Goal: Task Accomplishment & Management: Manage account settings

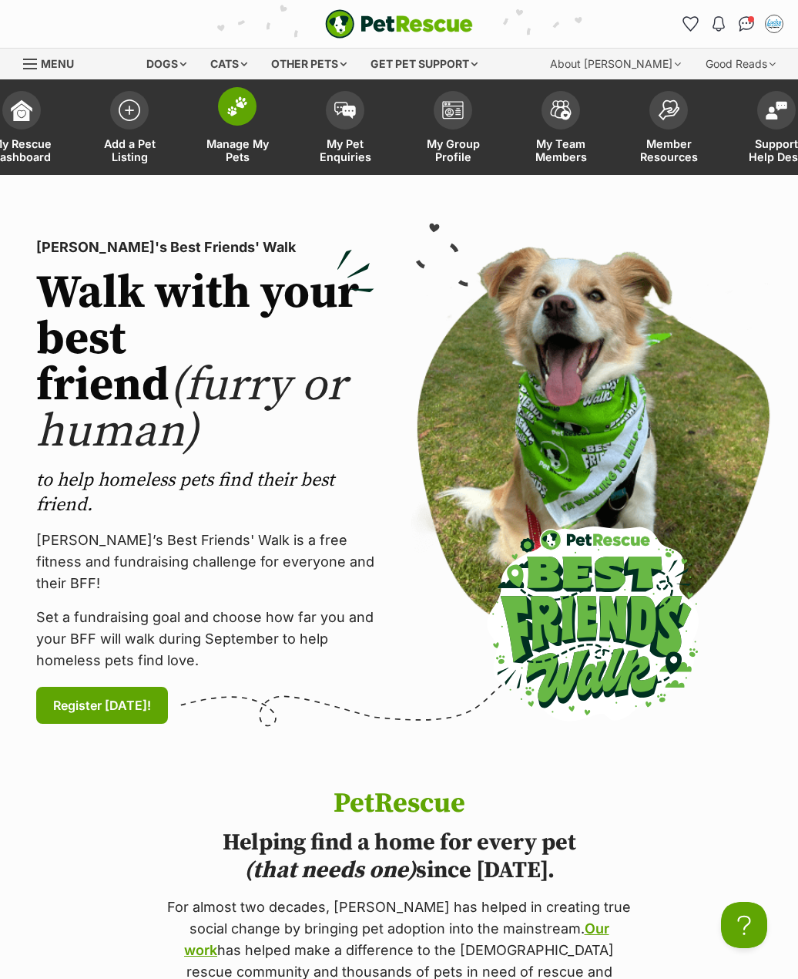
click at [227, 106] on img at bounding box center [238, 106] width 22 height 20
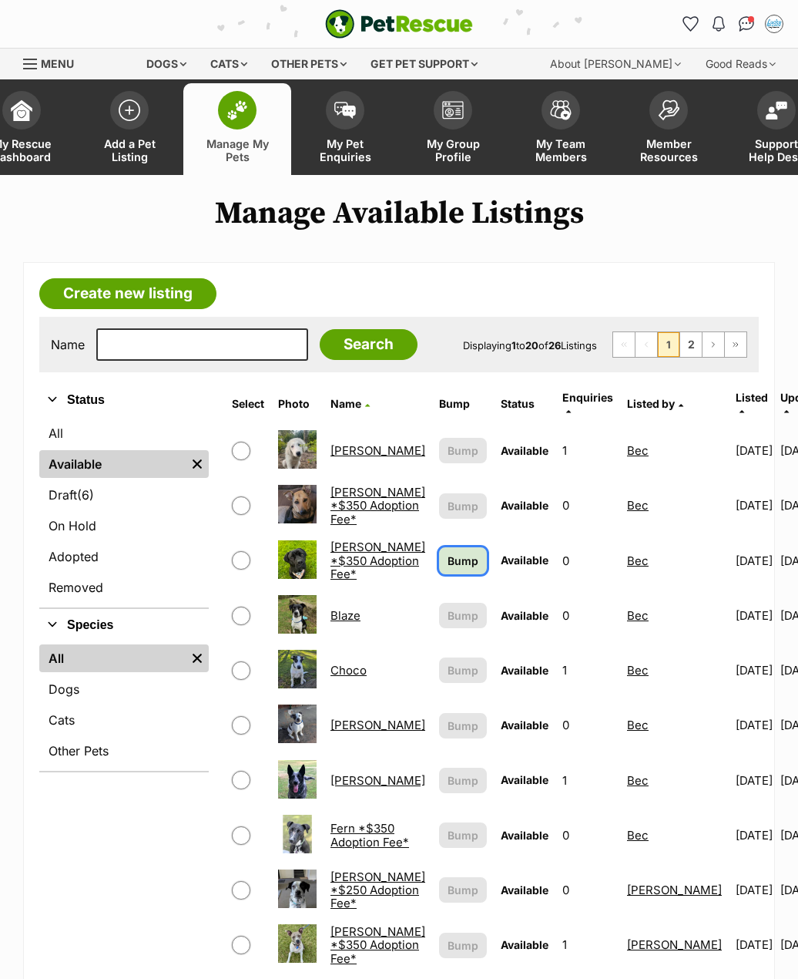
click at [448, 567] on span "Bump" at bounding box center [463, 561] width 31 height 16
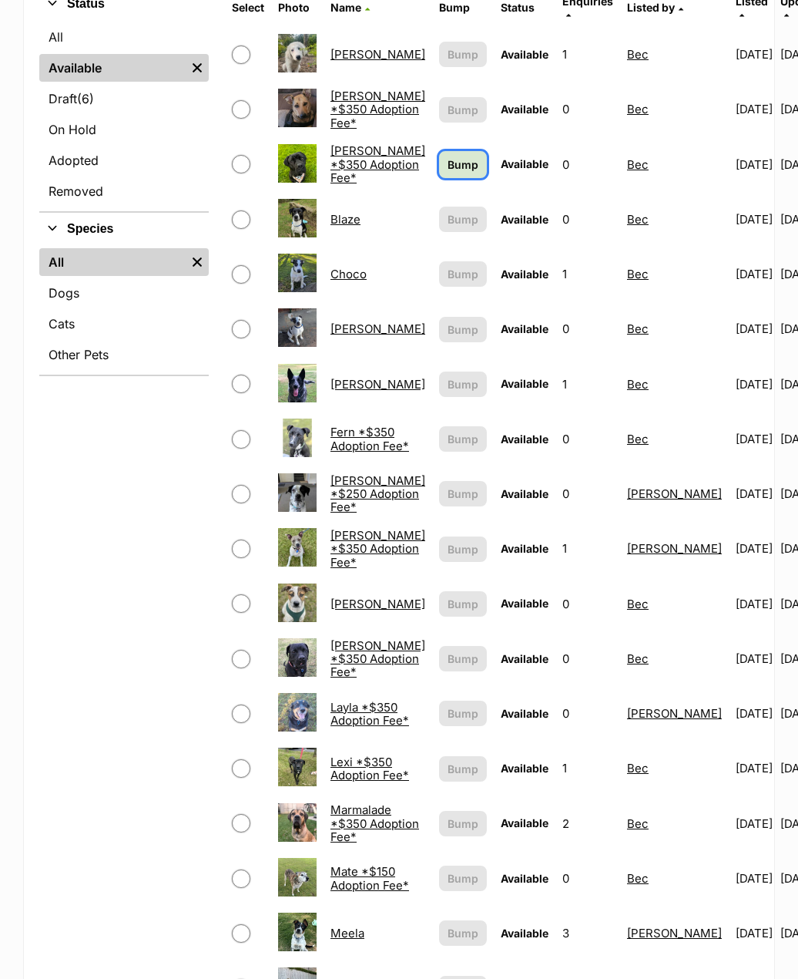
scroll to position [385, 0]
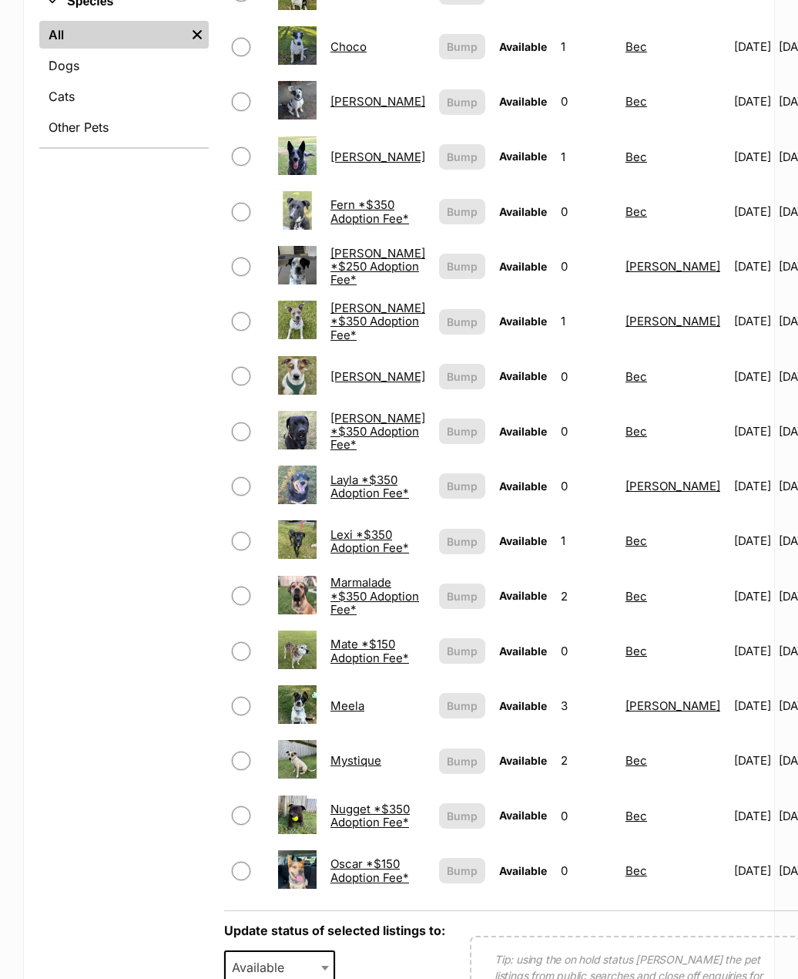
scroll to position [694, 0]
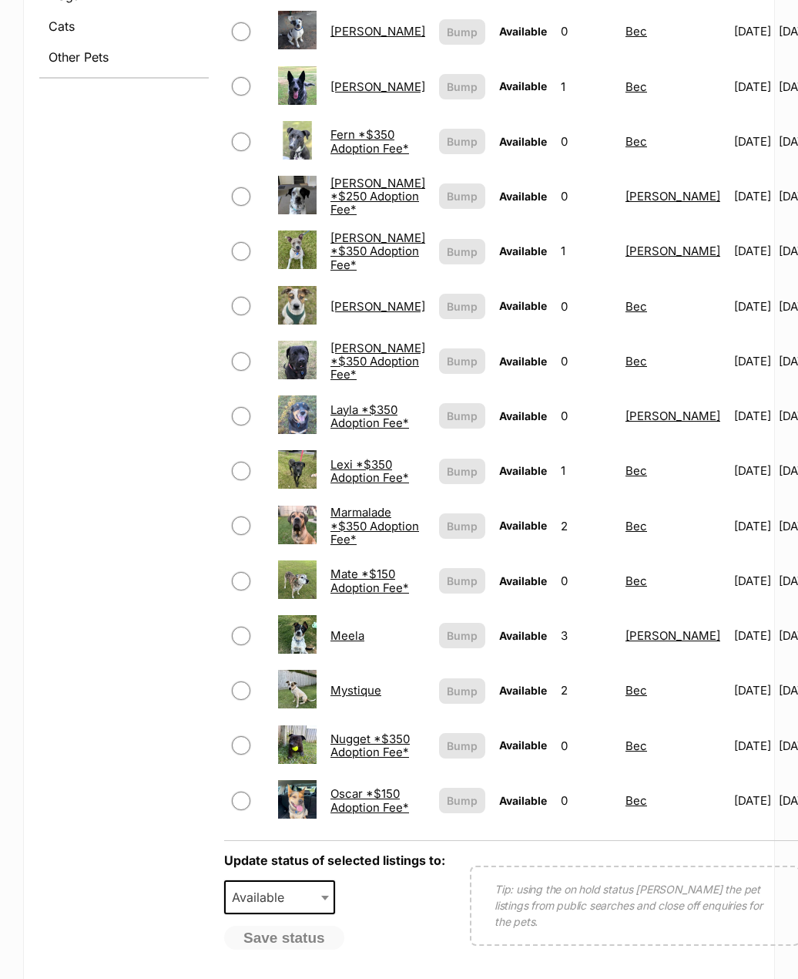
click at [241, 535] on input "checkbox" at bounding box center [241, 525] width 18 height 18
checkbox input "true"
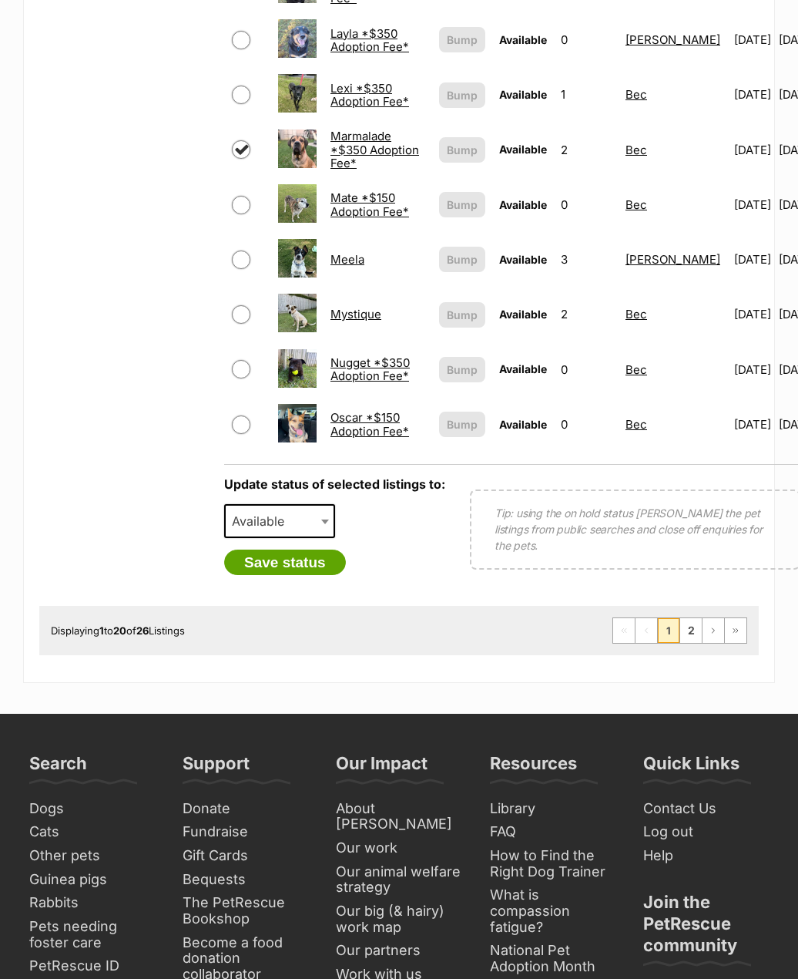
scroll to position [1079, 0]
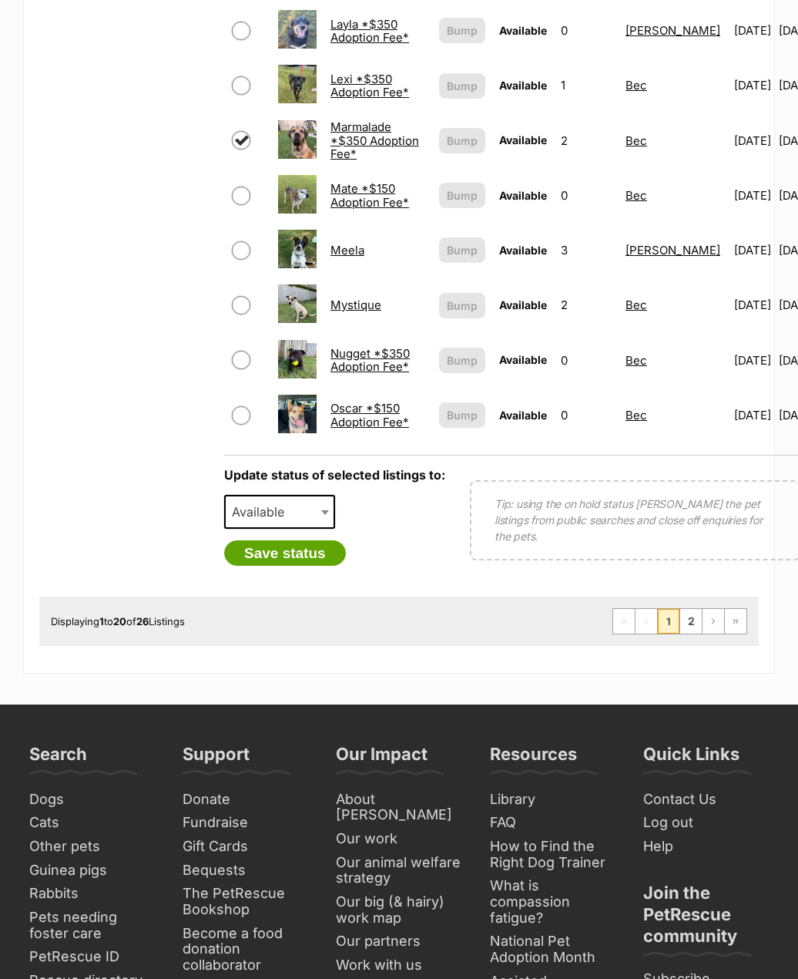
click at [241, 260] on input "checkbox" at bounding box center [241, 250] width 18 height 18
checkbox input "true"
click at [249, 522] on span "Available" at bounding box center [263, 512] width 74 height 22
select select "rehomed"
click at [267, 566] on button "Save status" at bounding box center [285, 553] width 122 height 26
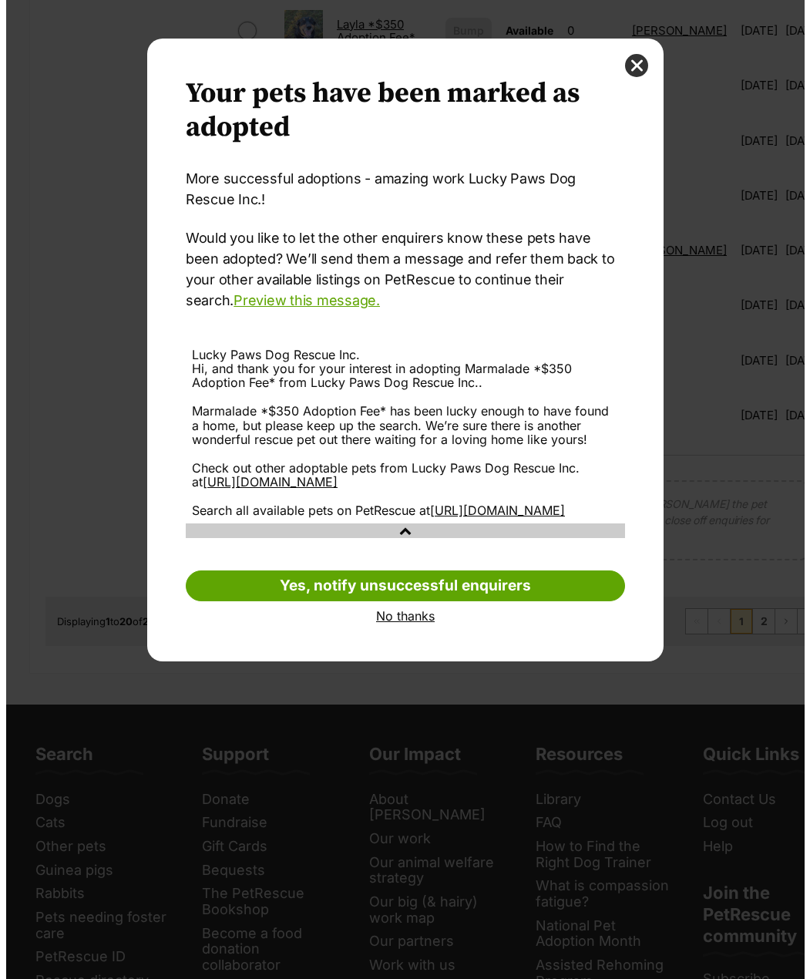
scroll to position [0, 0]
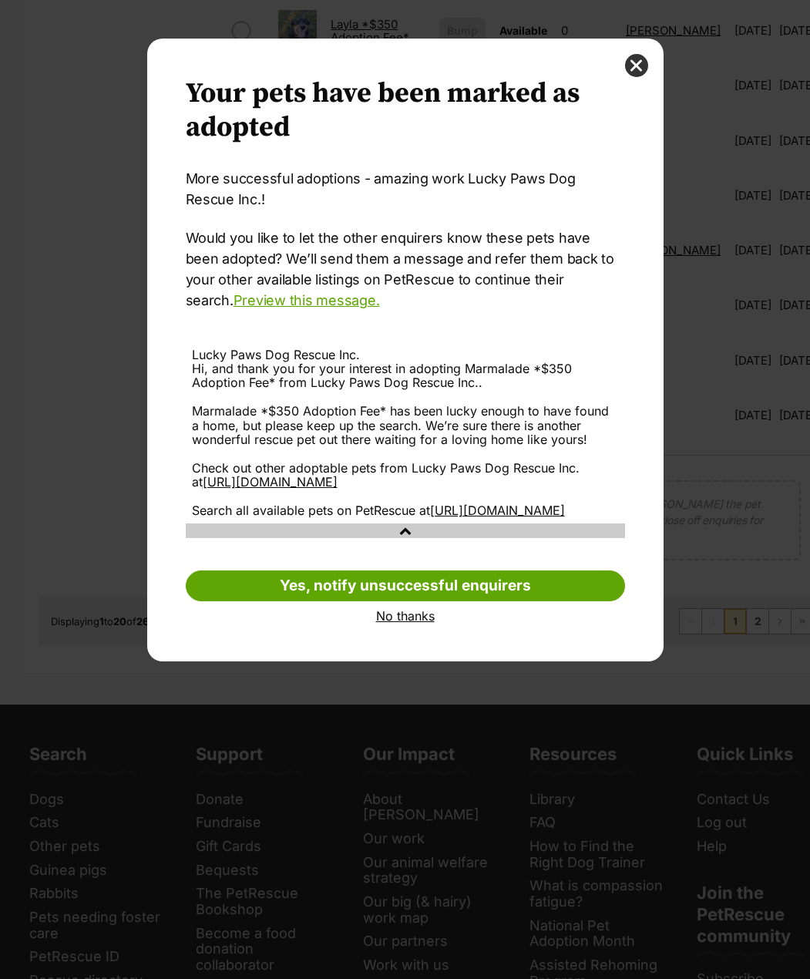
click at [394, 623] on link "No thanks" at bounding box center [405, 616] width 439 height 14
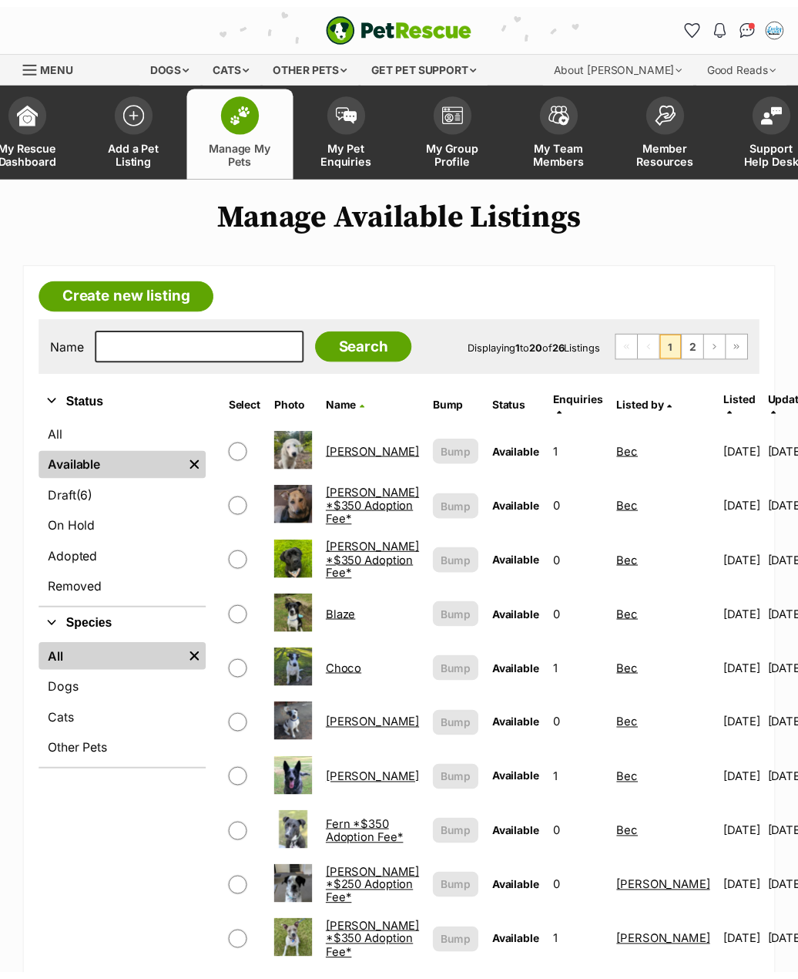
scroll to position [1079, 0]
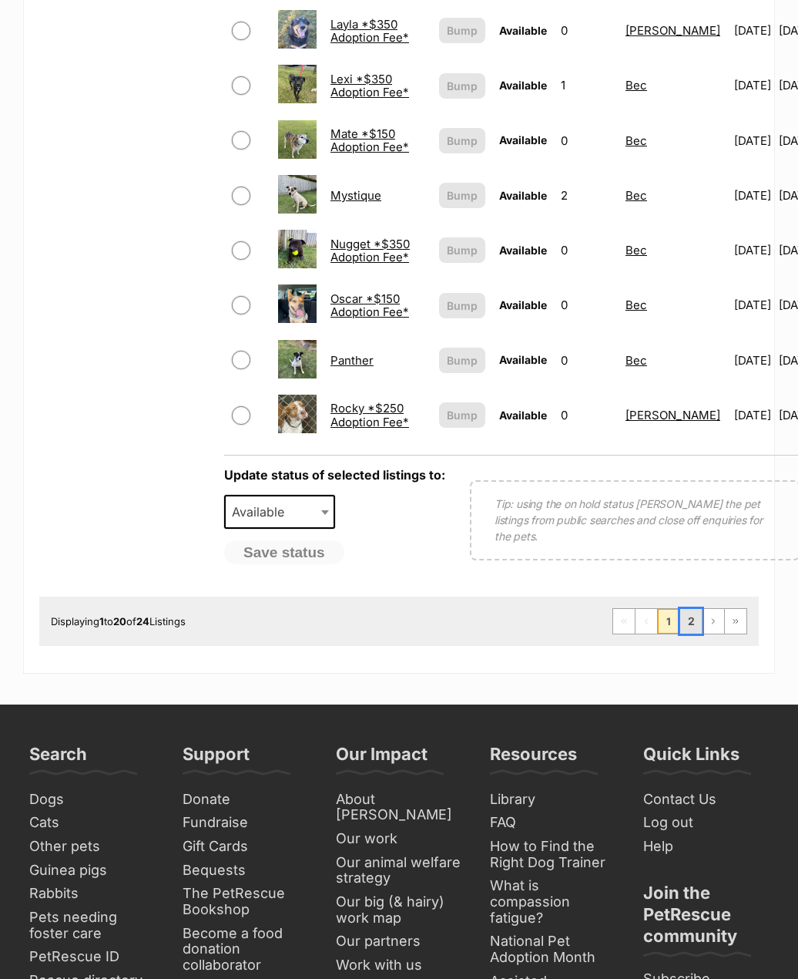
click at [687, 633] on link "2" at bounding box center [691, 621] width 22 height 25
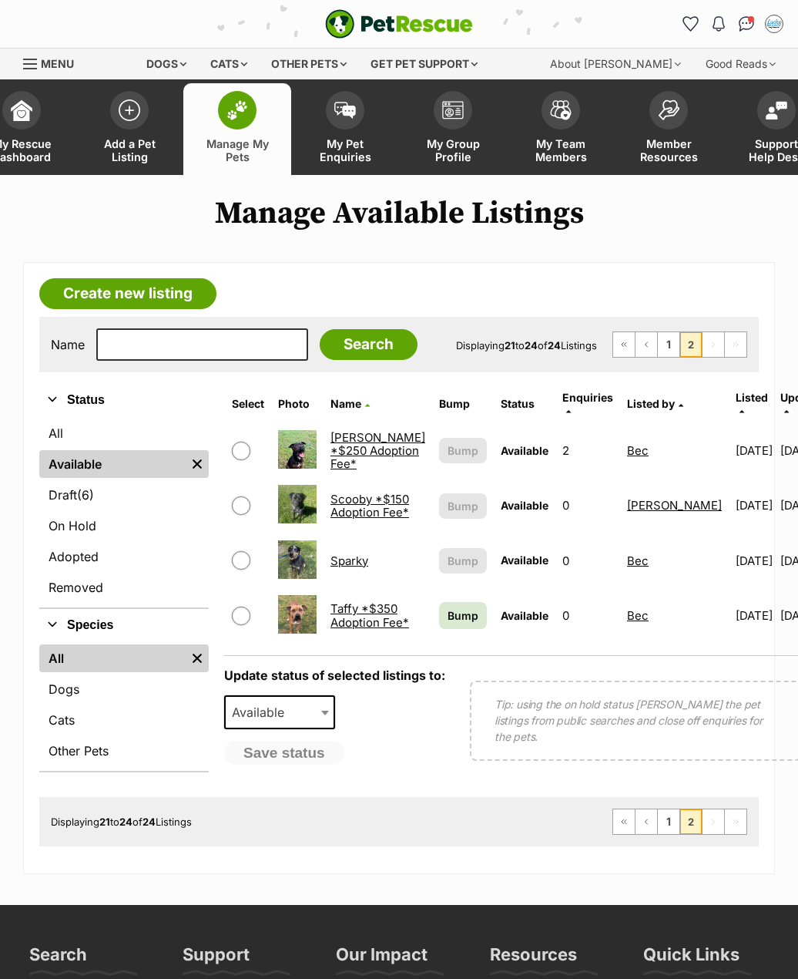
click at [244, 446] on input "checkbox" at bounding box center [241, 451] width 18 height 18
checkbox input "true"
click at [293, 723] on span "Available" at bounding box center [263, 712] width 74 height 22
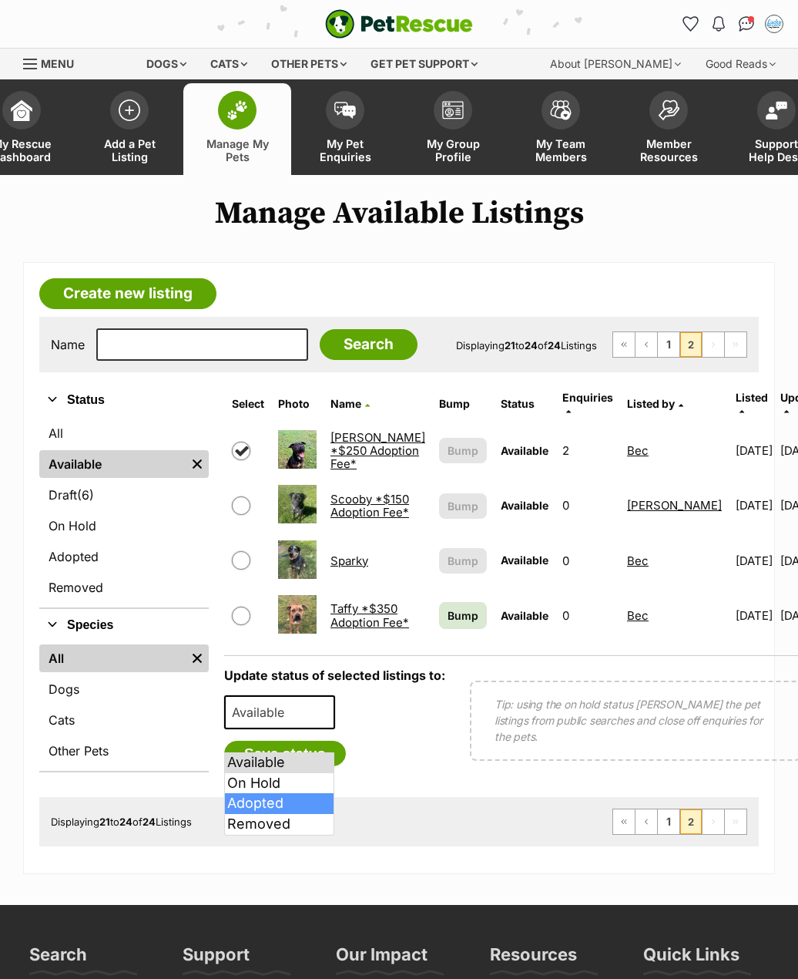
select select "rehomed"
click at [276, 767] on button "Save status" at bounding box center [285, 754] width 122 height 26
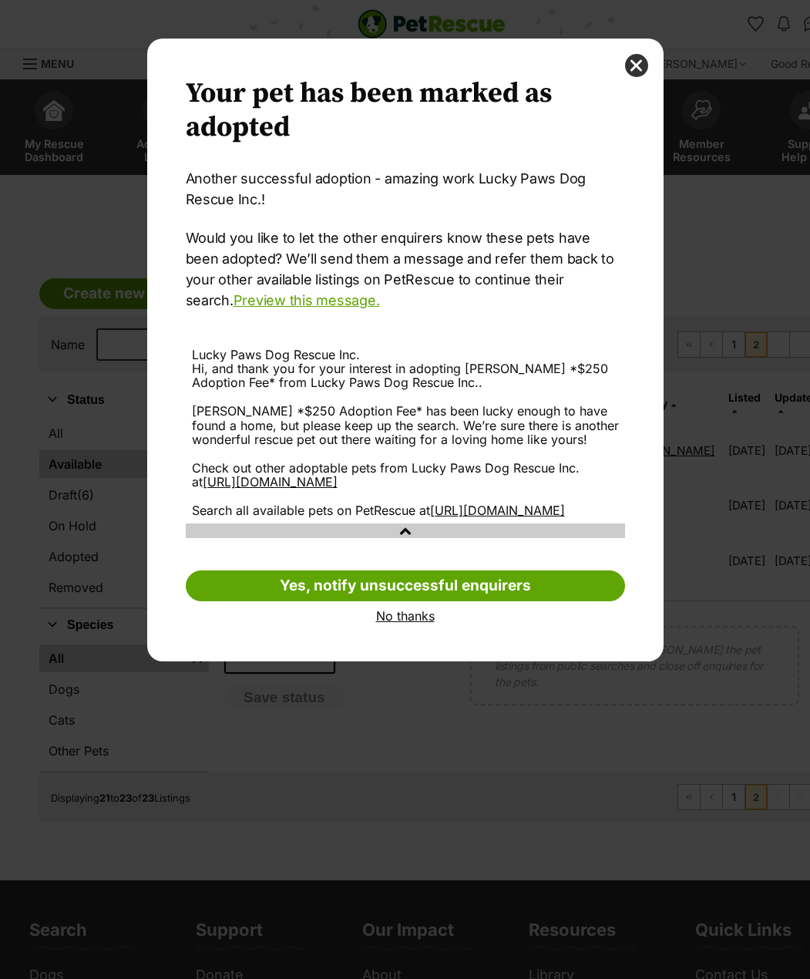
click at [385, 623] on link "No thanks" at bounding box center [405, 616] width 439 height 14
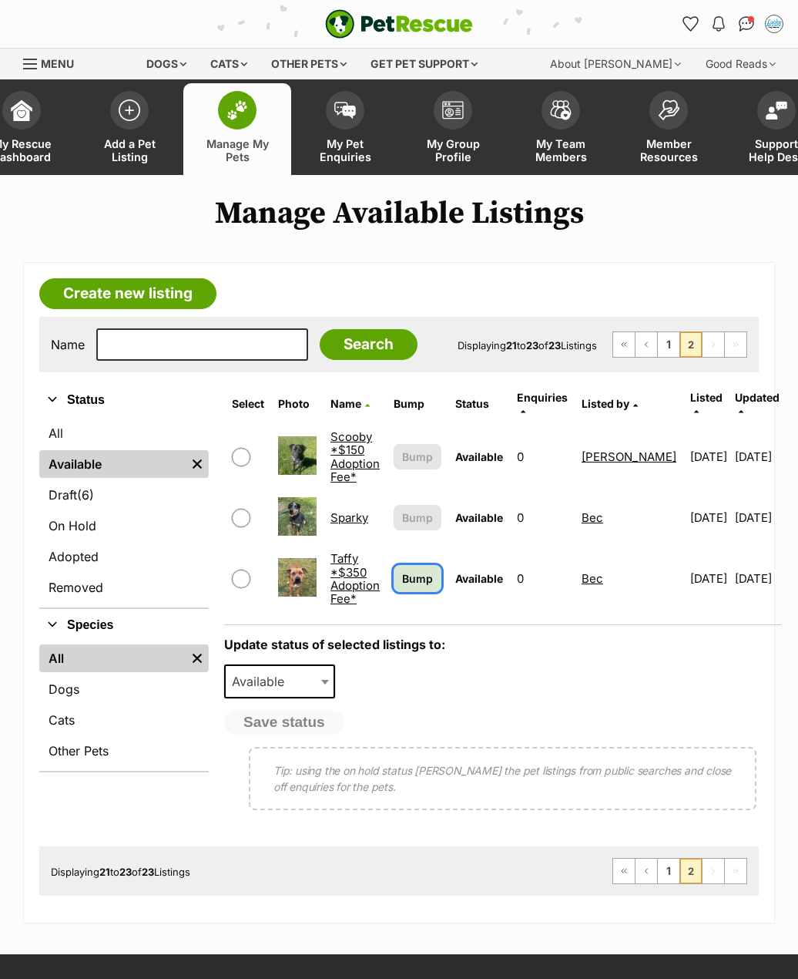
click at [417, 570] on span "Bump" at bounding box center [417, 578] width 31 height 16
